Goal: Navigation & Orientation: Find specific page/section

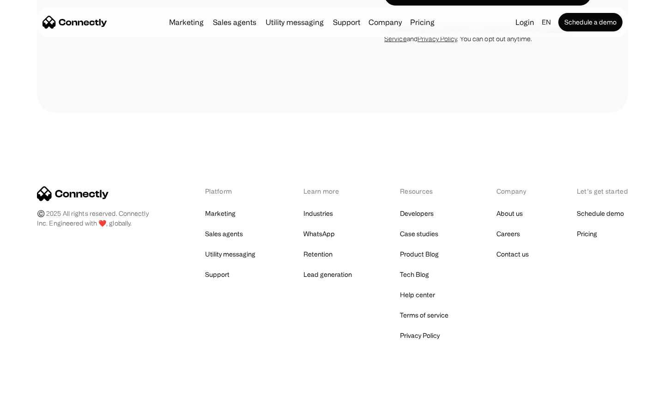
scroll to position [2617, 0]
